Goal: Task Accomplishment & Management: Manage account settings

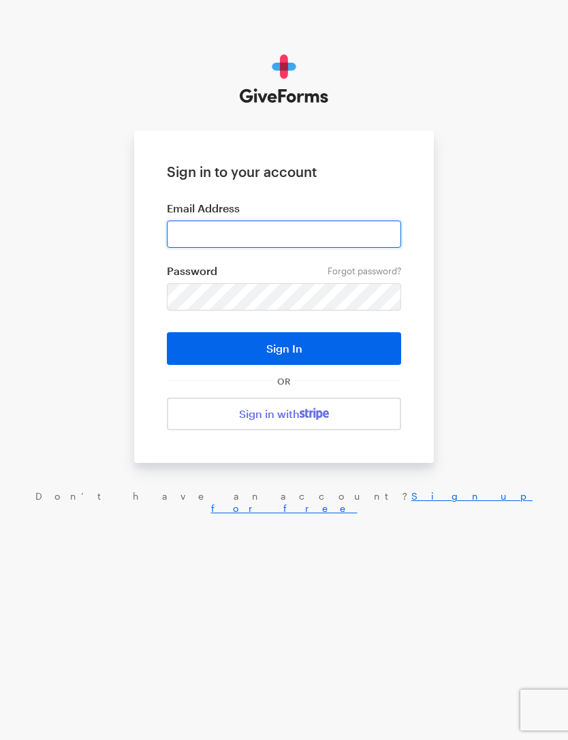
click at [362, 229] on input "email" at bounding box center [284, 233] width 234 height 27
type input "wcooperxula@gmail.com"
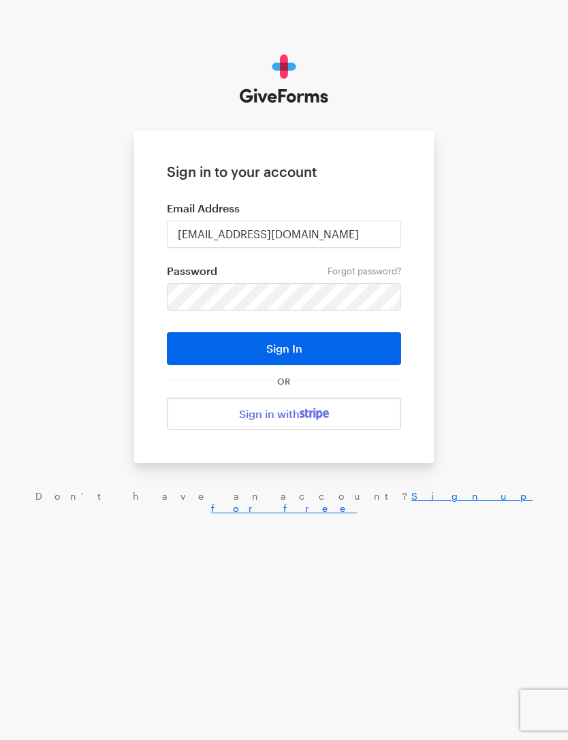
click at [352, 351] on button "Sign In" at bounding box center [284, 348] width 234 height 33
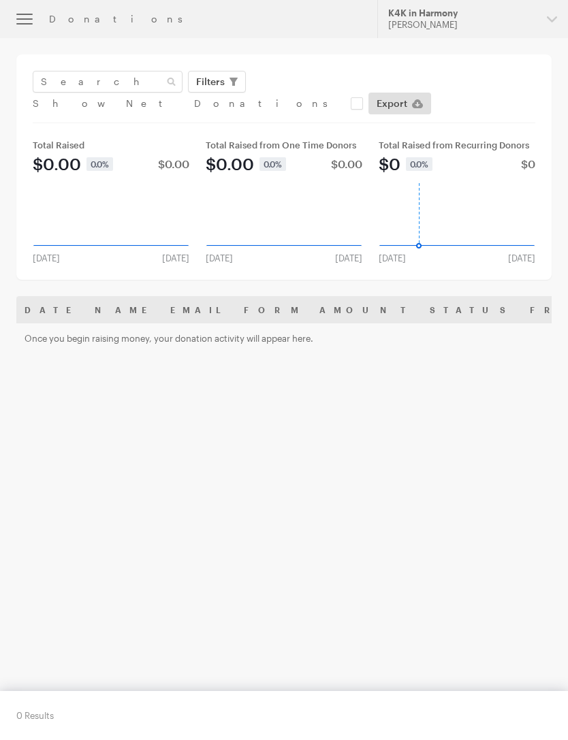
click at [32, 19] on icon "button" at bounding box center [24, 18] width 16 height 1
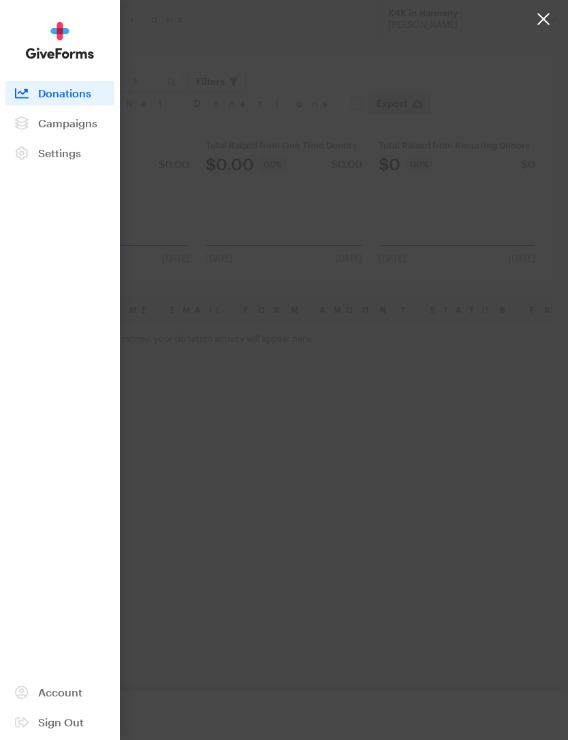
click at [88, 125] on span "Campaigns" at bounding box center [67, 122] width 59 height 13
click at [95, 91] on link "Donations" at bounding box center [59, 93] width 109 height 24
click at [366, 61] on div at bounding box center [284, 370] width 568 height 740
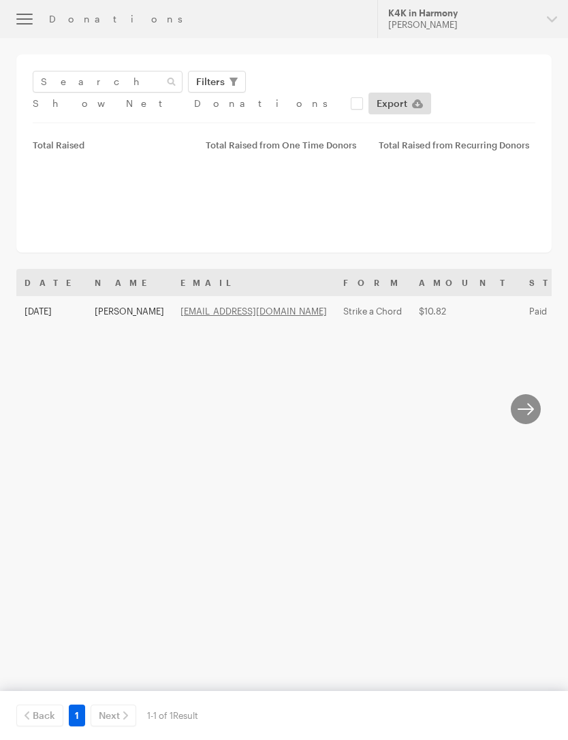
click at [12, 16] on button "button" at bounding box center [24, 19] width 49 height 38
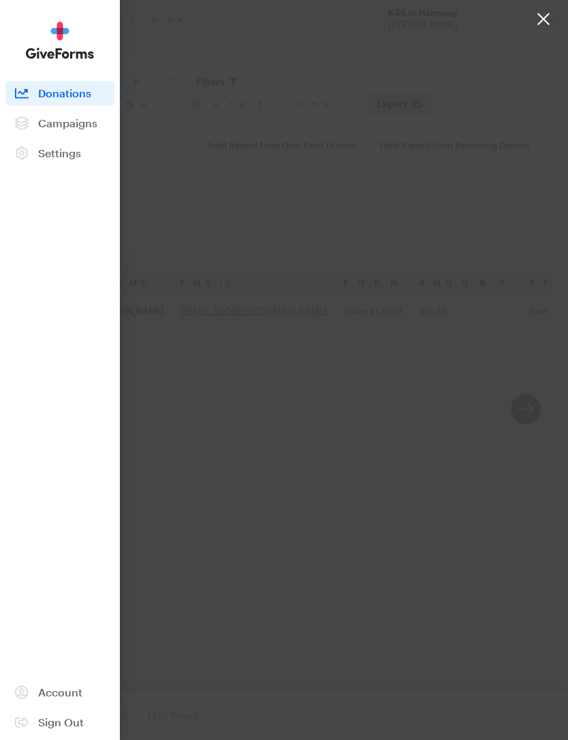
click at [103, 130] on link "Campaigns" at bounding box center [59, 123] width 109 height 24
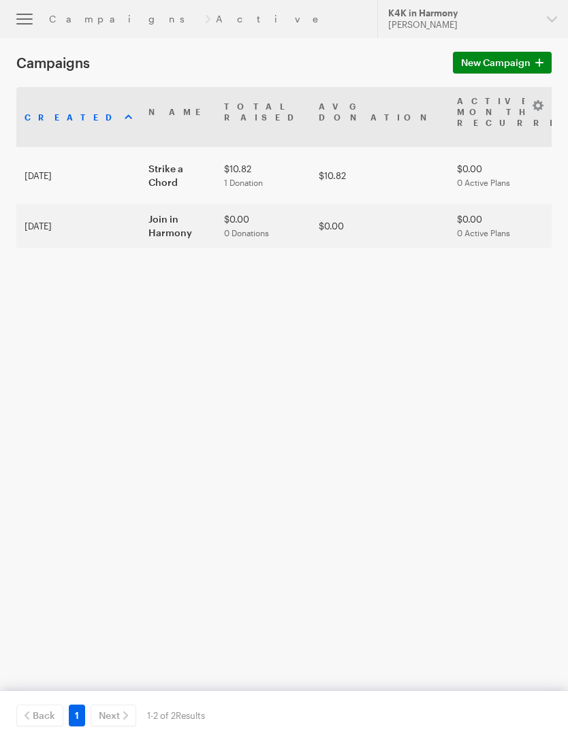
click at [310, 194] on td "$10.82" at bounding box center [379, 175] width 138 height 57
click at [34, 22] on button "button" at bounding box center [24, 19] width 49 height 38
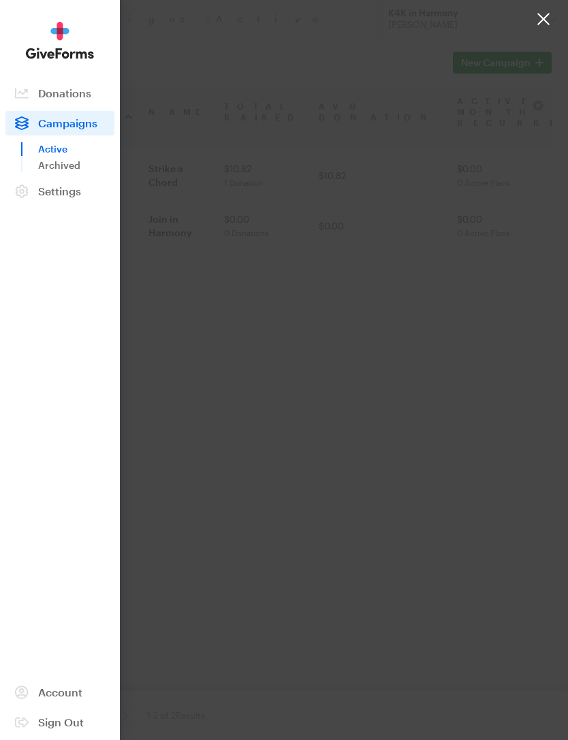
click at [72, 90] on span "Donations" at bounding box center [64, 92] width 53 height 13
